Goal: Task Accomplishment & Management: Manage account settings

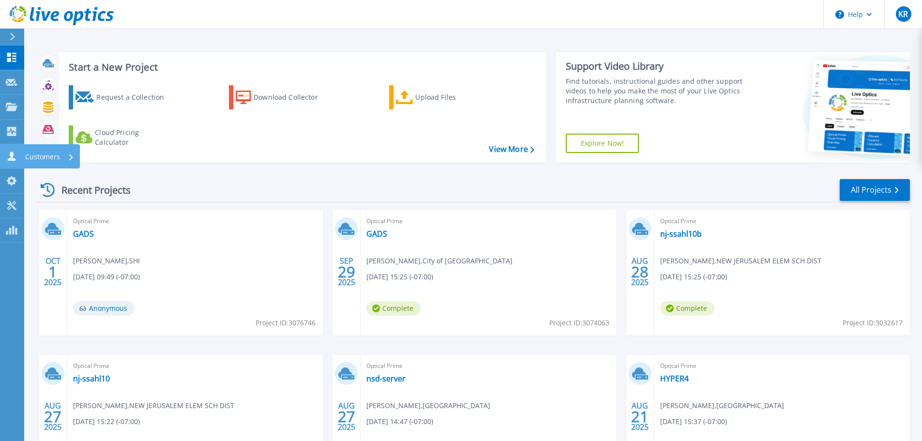
click at [16, 152] on icon at bounding box center [12, 155] width 12 height 9
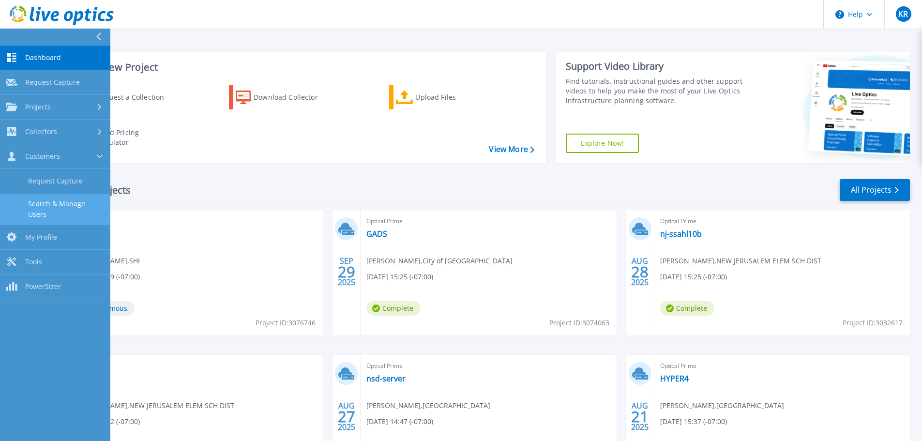
click at [67, 204] on link "Search & Manage Users" at bounding box center [55, 209] width 110 height 31
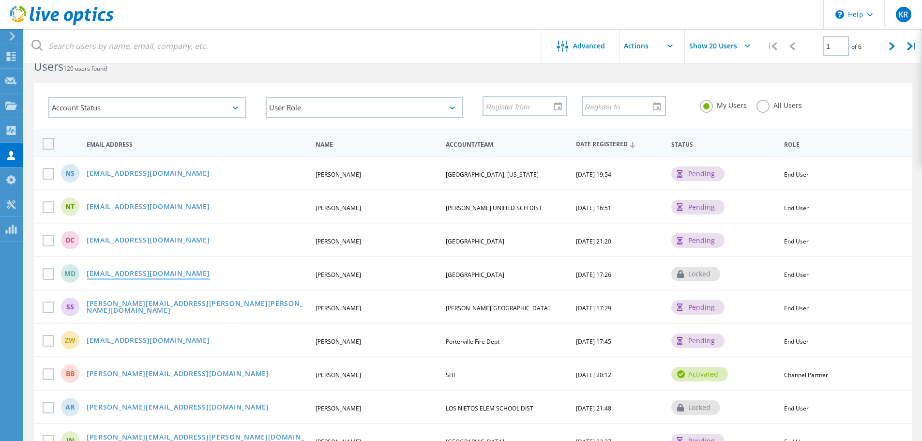
scroll to position [48, 0]
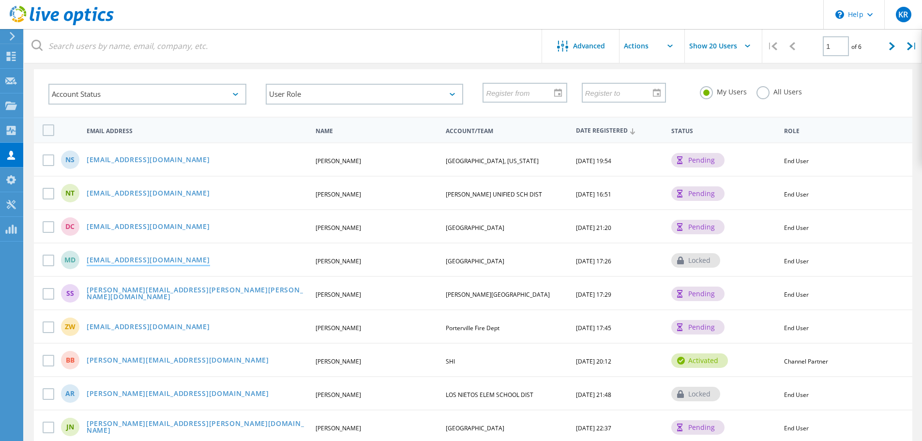
click at [130, 260] on link "[EMAIL_ADDRESS][DOMAIN_NAME]" at bounding box center [148, 260] width 123 height 8
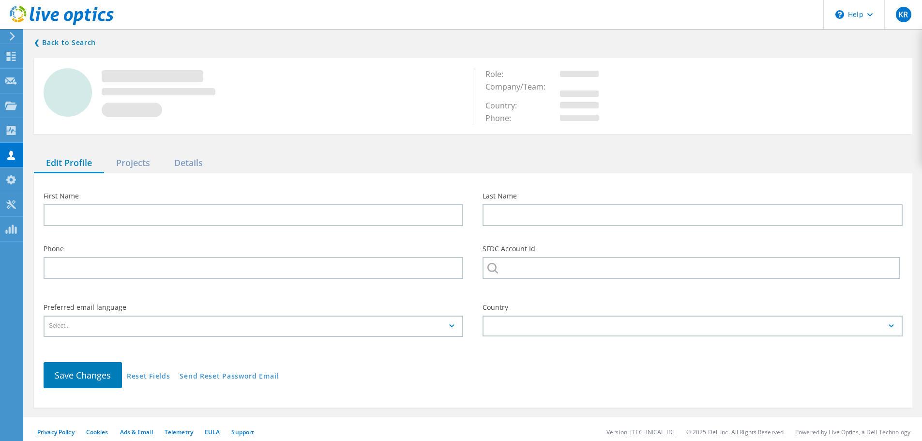
type input "Mychal"
type input "Duarte"
type input "PALMDALE SCHOOL DISTRICT"
type input "English"
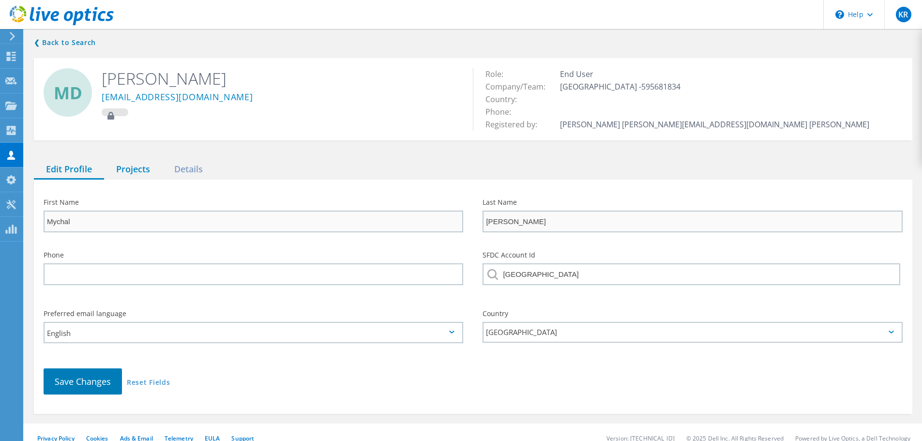
click at [136, 172] on div "Projects" at bounding box center [133, 170] width 58 height 20
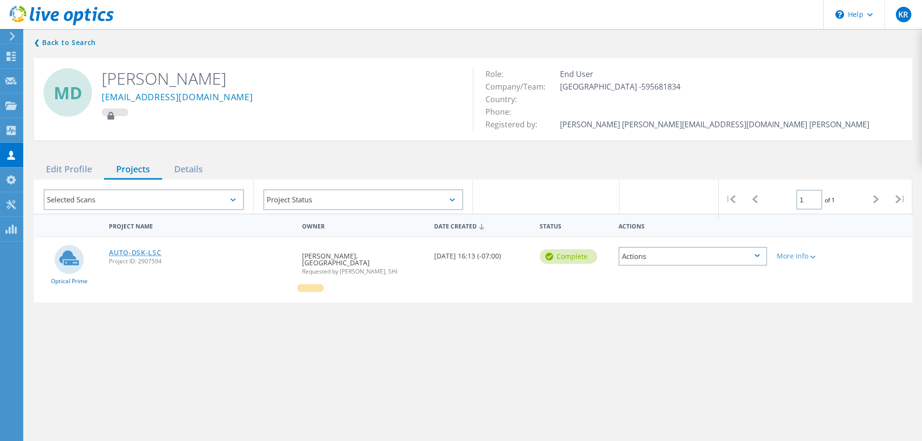
click at [138, 250] on link "AUTO-DSK-LSC" at bounding box center [135, 252] width 52 height 7
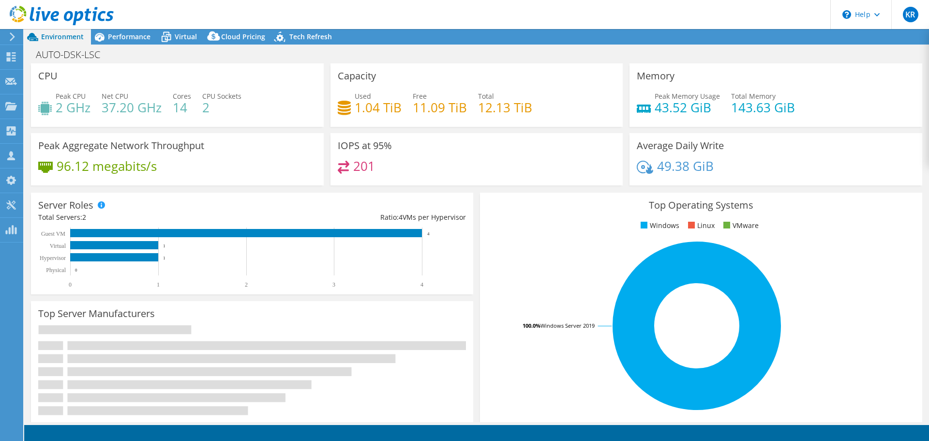
select select "USD"
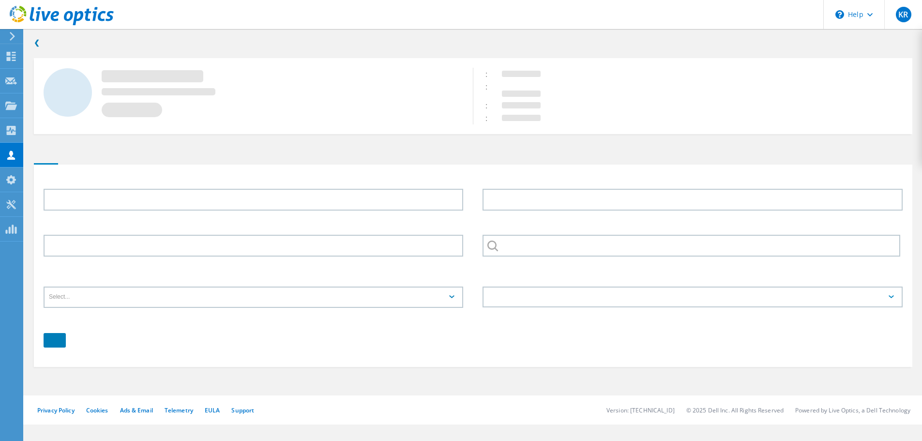
type input "Mychal"
type input "[PERSON_NAME]"
type input "[GEOGRAPHIC_DATA]"
type input "English"
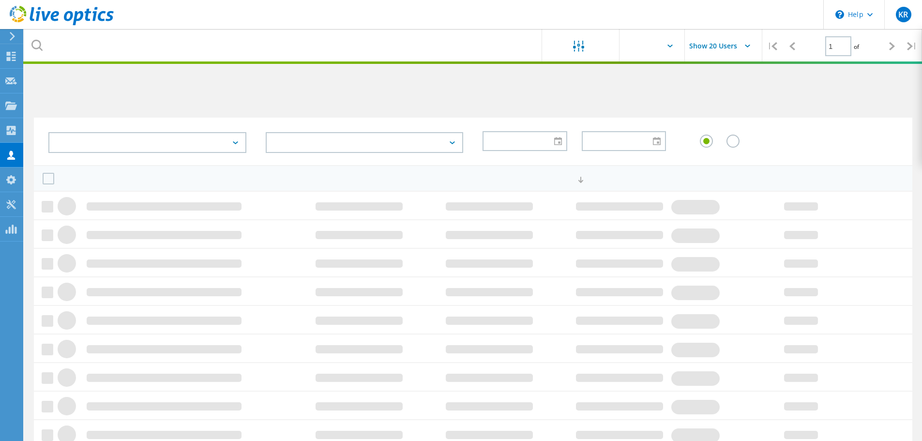
scroll to position [64, 0]
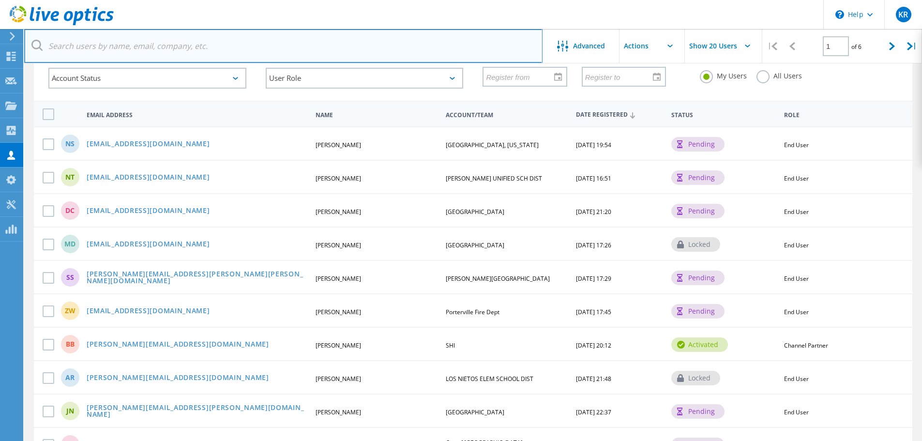
click at [440, 37] on input "text" at bounding box center [283, 46] width 518 height 34
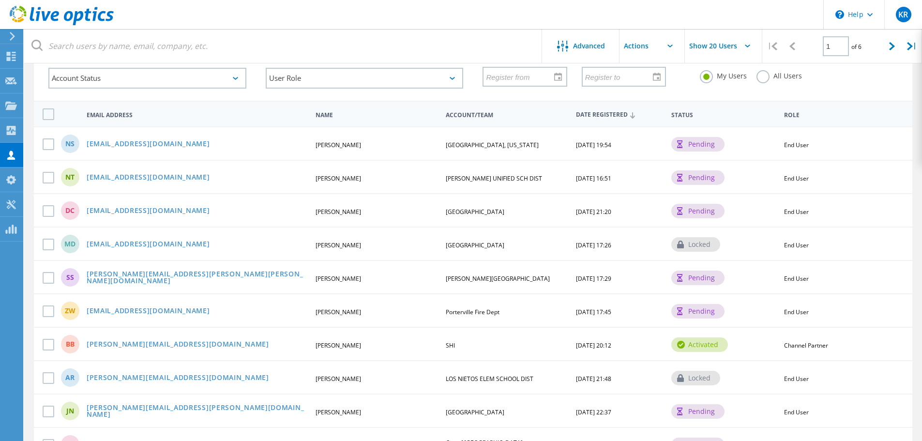
click at [445, 21] on header "\n Help Explore Helpful Articles Contact Support KR Channel Partner Kevin Robin…" at bounding box center [461, 14] width 922 height 29
